Goal: Information Seeking & Learning: Understand process/instructions

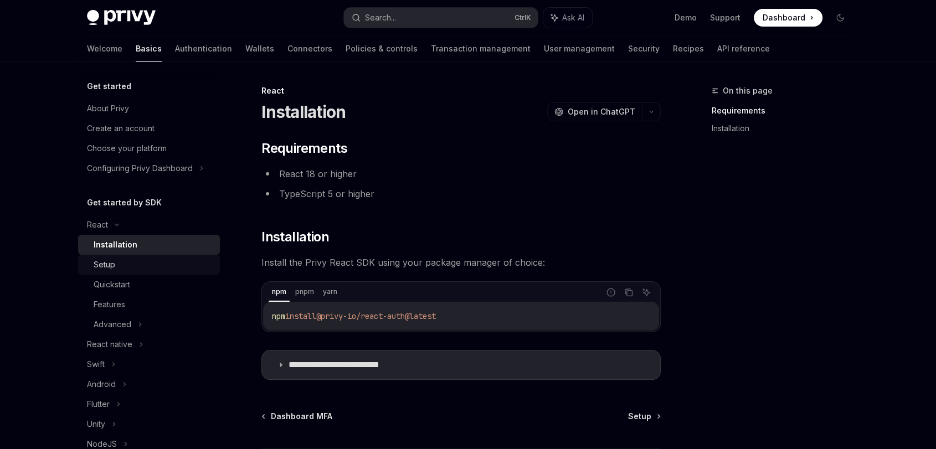
click at [101, 262] on div "Setup" at bounding box center [105, 264] width 22 height 13
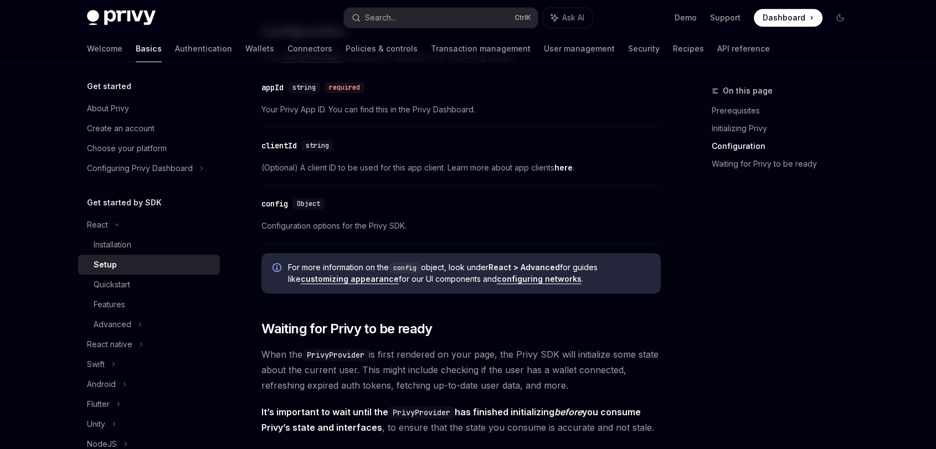
scroll to position [492, 0]
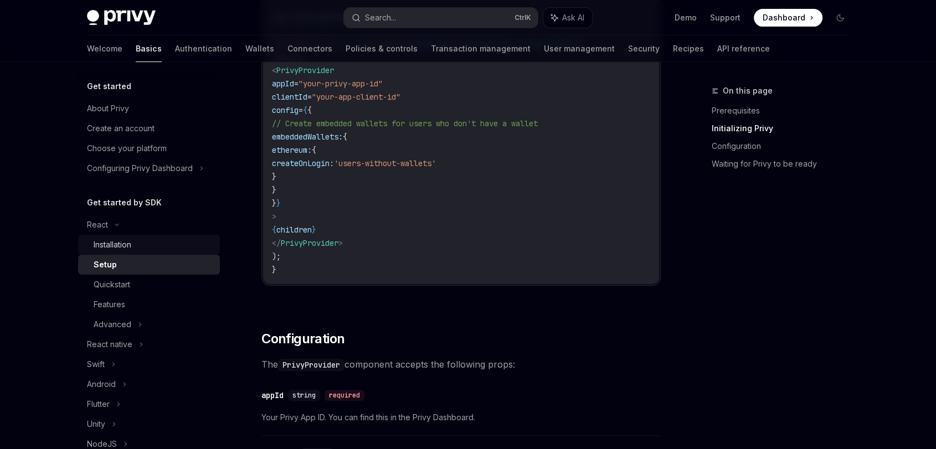
click at [96, 242] on div "Installation" at bounding box center [113, 244] width 38 height 13
type textarea "*"
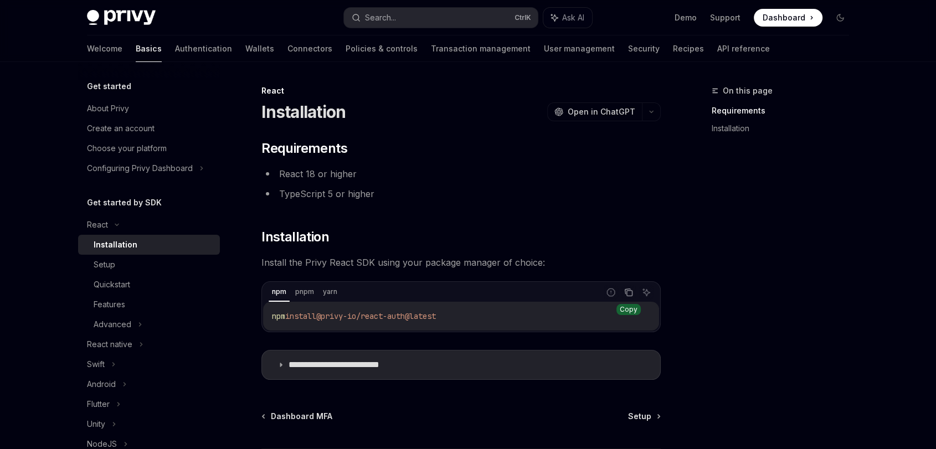
click at [629, 293] on icon "Copy the contents from the code block" at bounding box center [628, 292] width 9 height 9
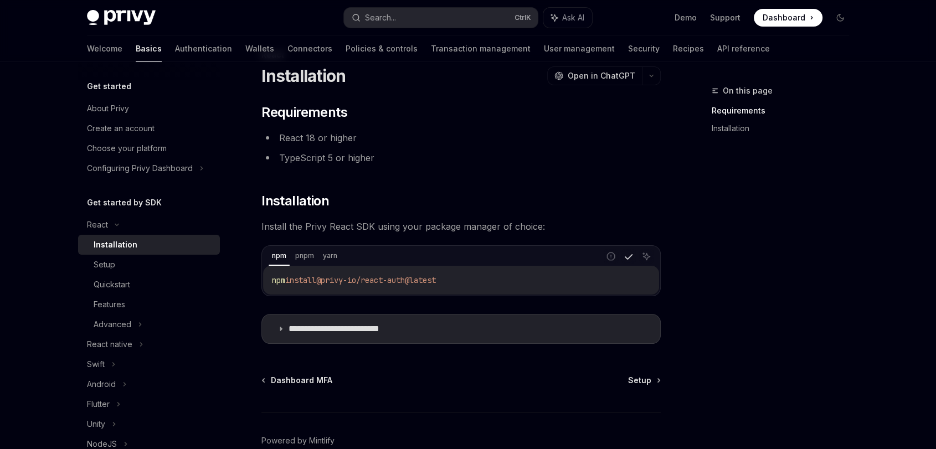
scroll to position [33, 0]
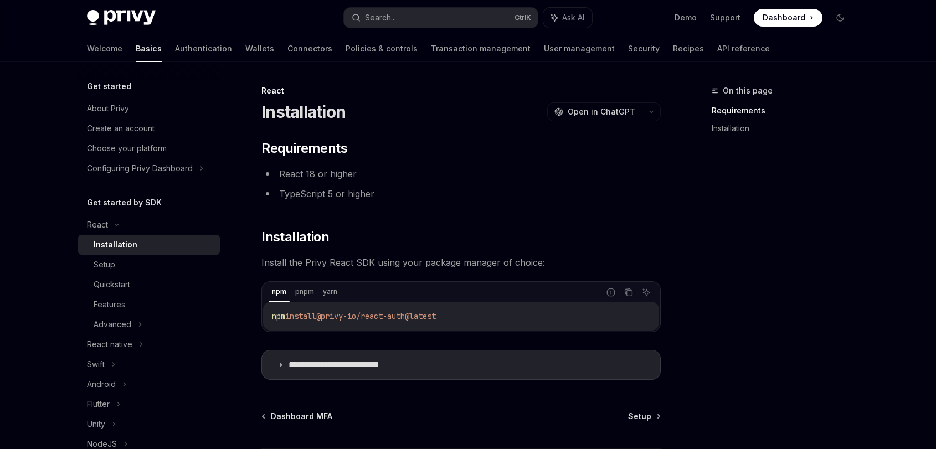
scroll to position [33, 0]
